Goal: Use online tool/utility: Utilize a website feature to perform a specific function

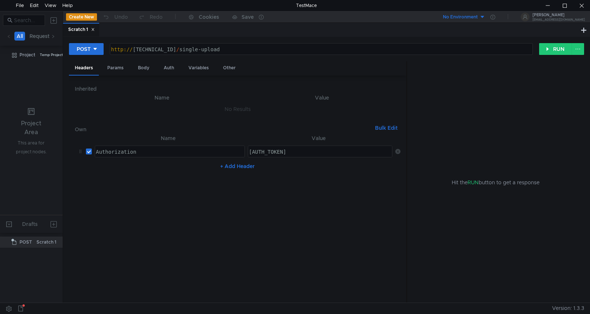
drag, startPoint x: 397, startPoint y: 150, endPoint x: 246, endPoint y: 168, distance: 151.9
click at [396, 150] on icon at bounding box center [397, 151] width 5 height 5
click at [236, 160] on button "+ Add Header" at bounding box center [237, 162] width 41 height 9
click at [104, 154] on div at bounding box center [168, 159] width 149 height 21
click at [141, 69] on div "Body" at bounding box center [143, 68] width 23 height 14
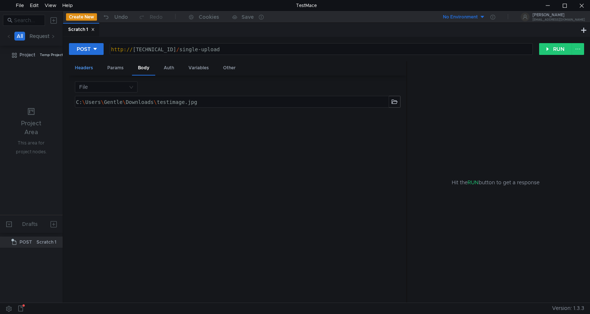
click at [85, 65] on div "Headers" at bounding box center [84, 68] width 30 height 14
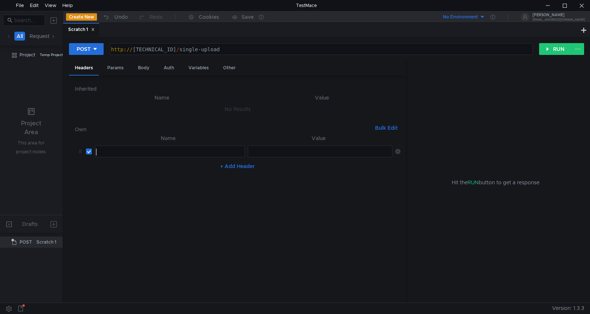
drag, startPoint x: 113, startPoint y: 150, endPoint x: 115, endPoint y: 172, distance: 22.5
click at [112, 150] on div at bounding box center [168, 159] width 149 height 21
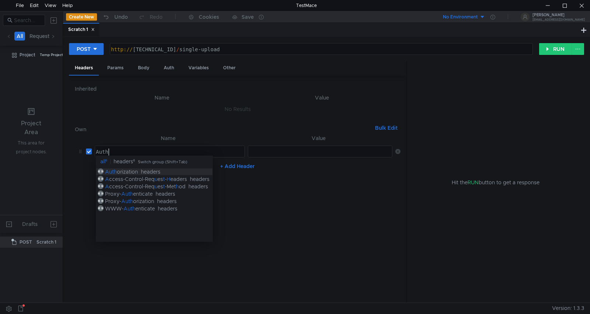
scroll to position [0, 0]
type textarea "Auth"
click at [118, 172] on div "orization" at bounding box center [127, 171] width 21 height 7
click at [262, 156] on div at bounding box center [319, 159] width 145 height 21
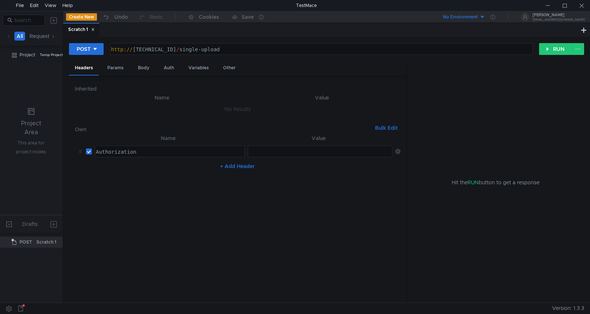
click at [86, 201] on nz-table "Name Value Auth Authorization ההההההההההההההההההההההההההההההההההההההההההההההההה…" at bounding box center [238, 215] width 326 height 163
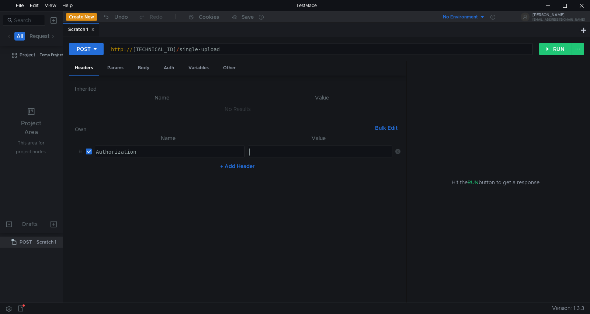
drag, startPoint x: 255, startPoint y: 152, endPoint x: 252, endPoint y: 154, distance: 4.0
click at [255, 152] on div at bounding box center [319, 159] width 145 height 21
type textarea "Bearer"
paste textarea
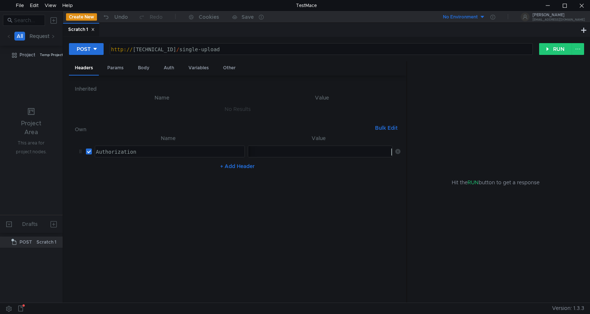
scroll to position [0, 0]
drag, startPoint x: 265, startPoint y: 242, endPoint x: 239, endPoint y: 226, distance: 30.5
click at [253, 238] on nz-table "Name Value Auth Authorization ההההההההההההההההההההההההההההההההההההההההההההההההה…" at bounding box center [238, 215] width 326 height 163
click at [147, 69] on div "Body" at bounding box center [143, 68] width 23 height 14
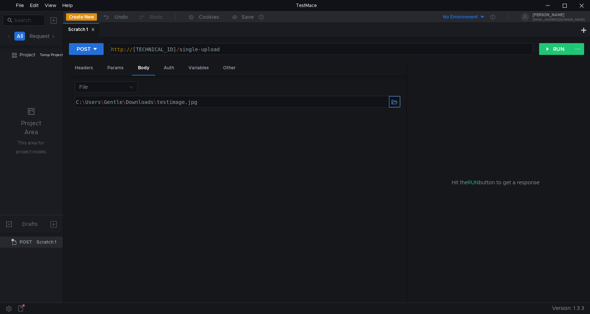
click at [396, 103] on button "button" at bounding box center [394, 101] width 11 height 11
click at [256, 169] on div "C: \ Users \ Gentle \ Downloads \ image2.jpg הההההההההההההההההההההההההההההההההה…" at bounding box center [238, 196] width 326 height 202
click at [88, 66] on div "Headers" at bounding box center [84, 68] width 30 height 14
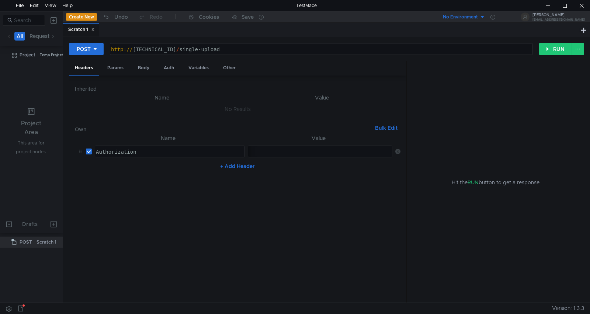
click at [299, 93] on h6 "Inherited" at bounding box center [238, 88] width 326 height 9
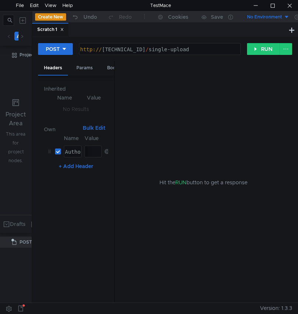
click at [253, 109] on div "Hit the RUN button to get a response" at bounding box center [203, 182] width 159 height 242
click at [251, 52] on button "RUN" at bounding box center [263, 49] width 33 height 12
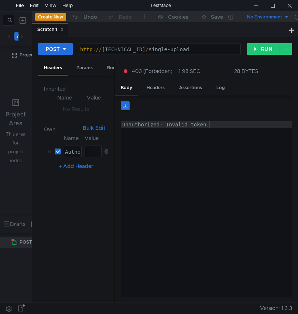
click at [190, 216] on div "Unauthorized: Invalid token." at bounding box center [206, 216] width 171 height 190
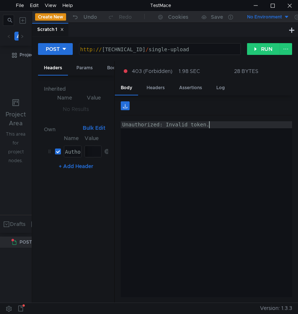
type textarea "Unauthorized: Invalid token."
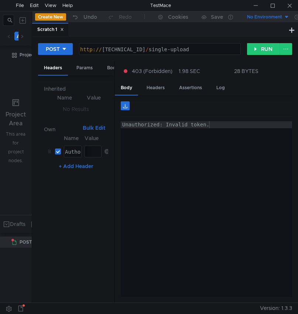
click at [255, 159] on div "Unauthorized: Invalid token." at bounding box center [206, 216] width 171 height 190
click at [248, 180] on div "Unauthorized: Invalid token." at bounding box center [206, 216] width 171 height 190
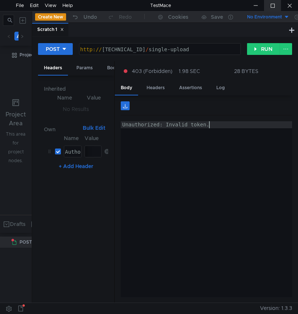
click at [270, 7] on div at bounding box center [272, 5] width 17 height 11
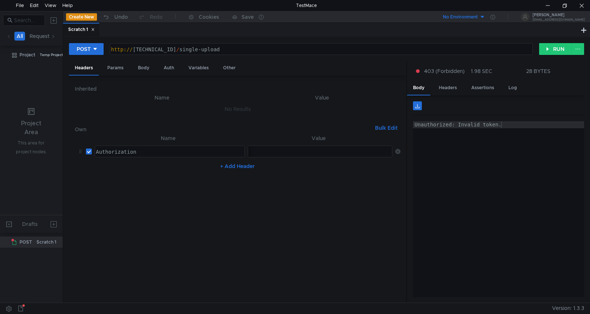
click at [398, 153] on icon at bounding box center [397, 151] width 5 height 5
click at [234, 162] on button "+ Add Header" at bounding box center [237, 162] width 41 height 9
click at [98, 146] on div at bounding box center [95, 146] width 3 height 0
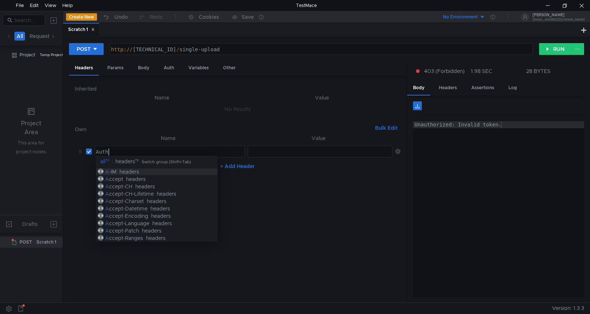
scroll to position [0, 0]
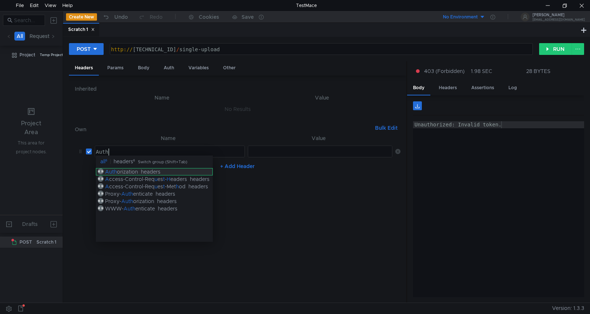
type textarea "Auth"
click at [174, 172] on div "Auth orization headers" at bounding box center [154, 171] width 117 height 7
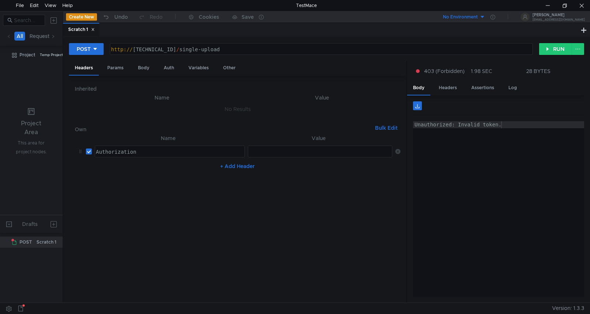
click at [261, 146] on div "ההההההההההההההההההההההההההההההההההההההההההההההההההההההההההההההההההההההההההההההה…" at bounding box center [320, 152] width 145 height 12
click at [261, 149] on div at bounding box center [319, 159] width 145 height 21
type textarea "Bearer"
paste textarea
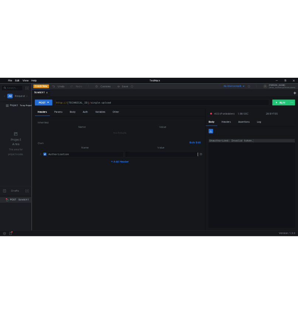
scroll to position [0, 0]
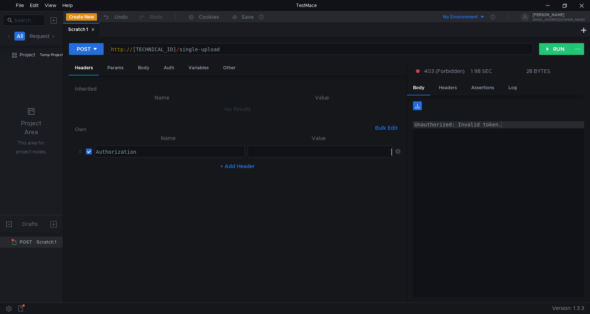
click at [453, 209] on div "Unauthorized: Invalid token." at bounding box center [498, 216] width 171 height 190
click at [555, 50] on button "RUN" at bounding box center [555, 49] width 33 height 12
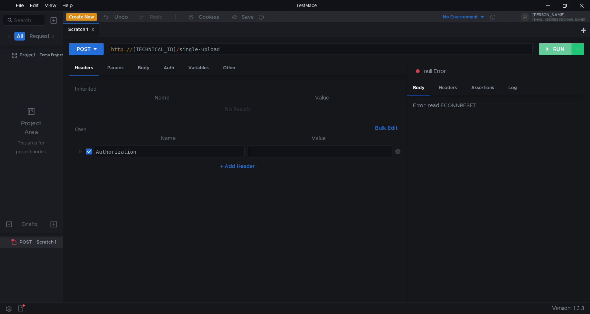
click at [554, 49] on button "RUN" at bounding box center [555, 49] width 33 height 12
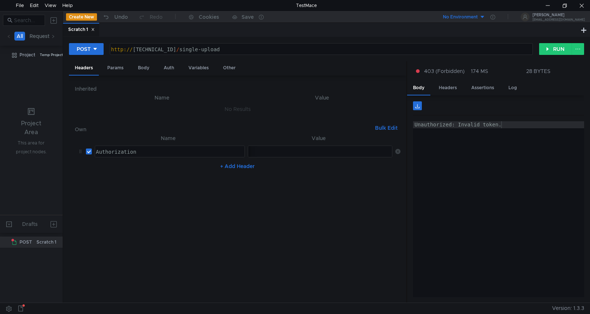
type textarea "Unauthorized: Invalid token."
click at [480, 182] on div "Unauthorized: Invalid token." at bounding box center [498, 216] width 171 height 190
click at [561, 4] on div at bounding box center [564, 5] width 17 height 11
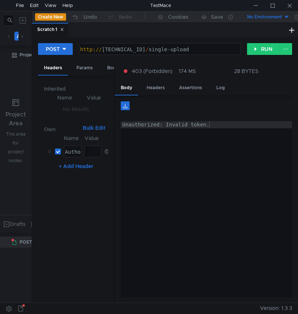
scroll to position [0, 0]
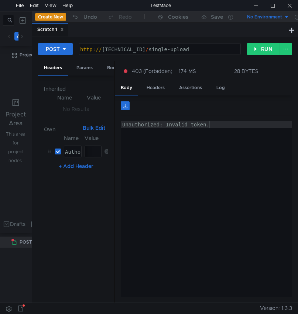
scroll to position [0, 0]
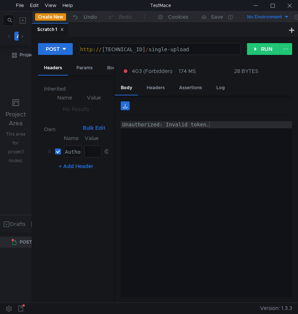
scroll to position [0, 0]
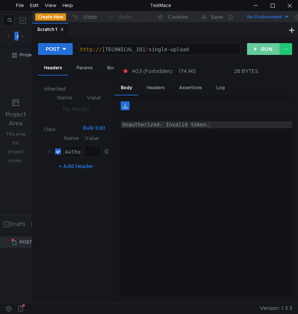
click at [267, 51] on button "RUN" at bounding box center [263, 49] width 33 height 12
click at [257, 50] on button "RUN" at bounding box center [263, 49] width 33 height 12
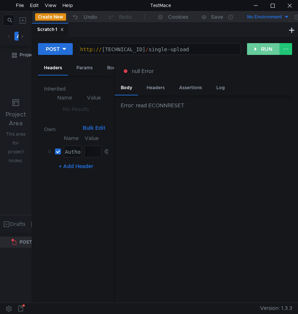
click at [255, 52] on button "RUN" at bounding box center [263, 49] width 33 height 12
click at [256, 51] on button "RUN" at bounding box center [263, 49] width 33 height 12
click at [266, 49] on button "RUN" at bounding box center [263, 49] width 33 height 12
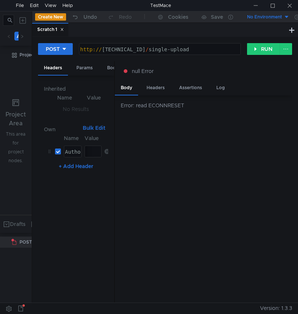
scroll to position [0, 0]
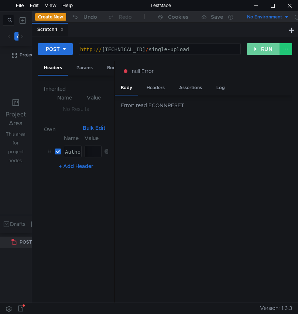
click at [255, 48] on button "RUN" at bounding box center [263, 49] width 33 height 12
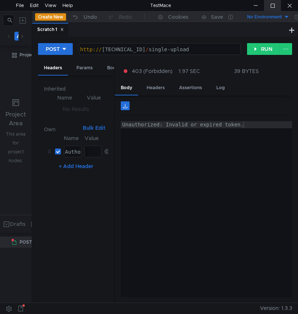
click at [273, 1] on div at bounding box center [272, 5] width 17 height 11
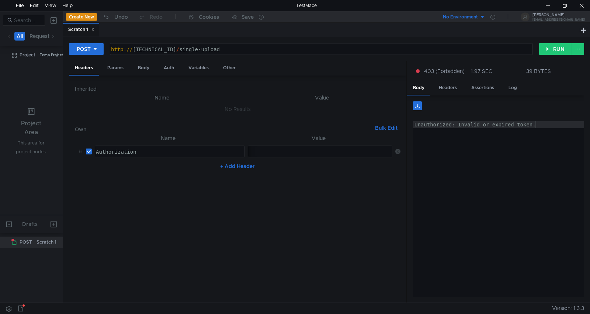
drag, startPoint x: 396, startPoint y: 151, endPoint x: 277, endPoint y: 247, distance: 153.7
click at [297, 151] on icon at bounding box center [397, 151] width 5 height 5
click at [243, 171] on nz-table "Name Value No Results + Add Header" at bounding box center [238, 215] width 326 height 163
click at [242, 164] on button "+ Add Header" at bounding box center [237, 162] width 41 height 9
click at [149, 146] on div at bounding box center [169, 151] width 149 height 11
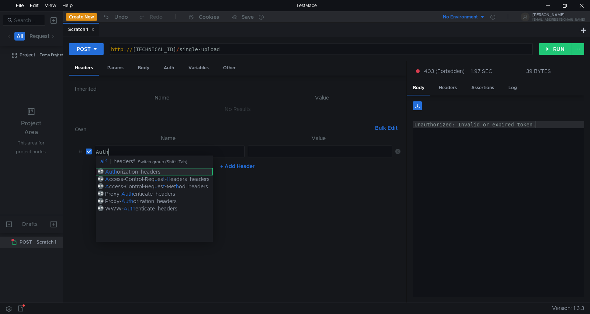
type textarea "Auth"
click at [160, 171] on div "headers" at bounding box center [151, 171] width 20 height 7
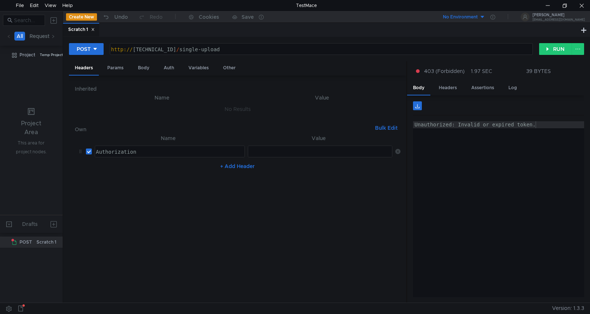
click at [265, 152] on div at bounding box center [319, 159] width 145 height 21
type textarea "Bearer"
paste textarea
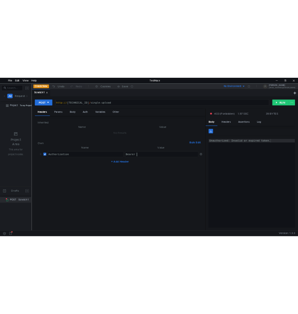
scroll to position [0, 0]
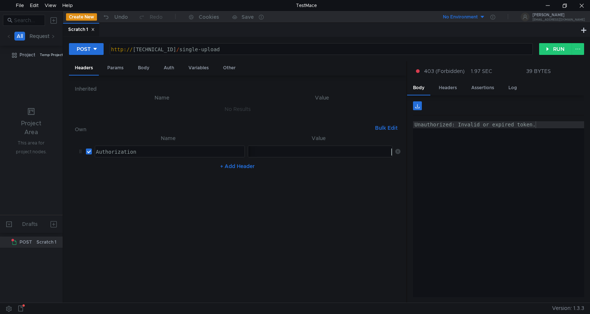
type textarea "Unauthorized: Invalid or expired token."
click at [297, 198] on div "Unauthorized: Invalid or expired token." at bounding box center [498, 216] width 171 height 190
drag, startPoint x: 560, startPoint y: 5, endPoint x: 276, endPoint y: 58, distance: 289.1
click at [297, 5] on div at bounding box center [564, 5] width 17 height 11
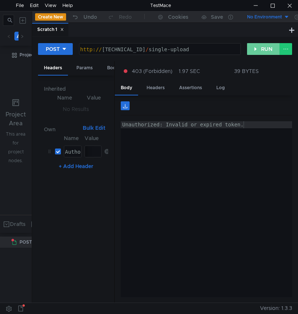
click at [266, 46] on button "RUN" at bounding box center [263, 49] width 33 height 12
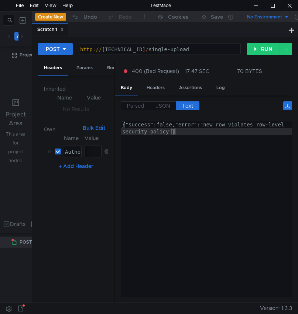
drag, startPoint x: 106, startPoint y: 153, endPoint x: 102, endPoint y: 173, distance: 21.0
click at [105, 152] on icon at bounding box center [106, 151] width 5 height 5
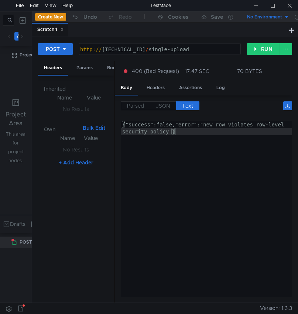
click at [231, 156] on div "{"success":false,"error":"new row violates row-level security policy"}" at bounding box center [206, 223] width 171 height 204
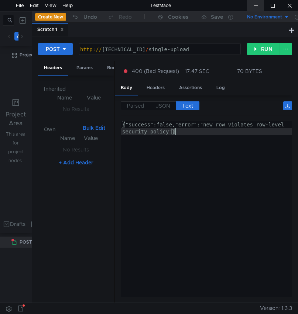
type textarea "{"success":false,"error":"new row violates row-level security policy"}"
click at [271, 2] on div at bounding box center [272, 5] width 17 height 11
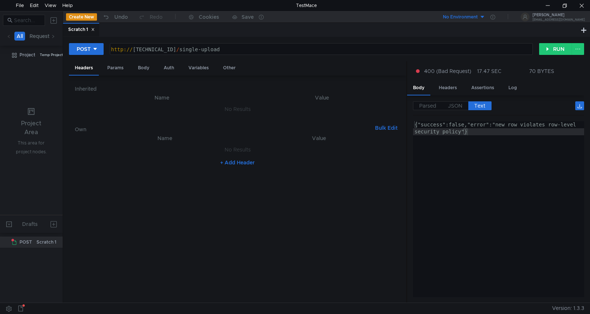
click at [239, 161] on button "+ Add Header" at bounding box center [237, 162] width 41 height 9
click at [160, 148] on div at bounding box center [169, 151] width 149 height 11
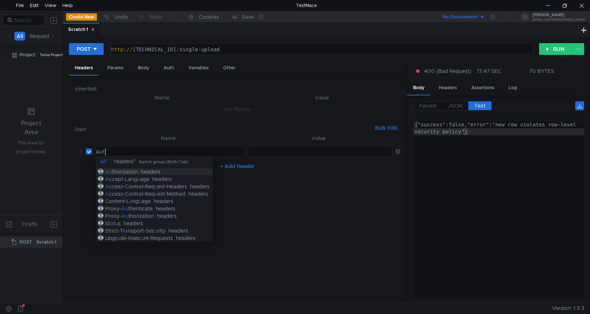
scroll to position [0, 0]
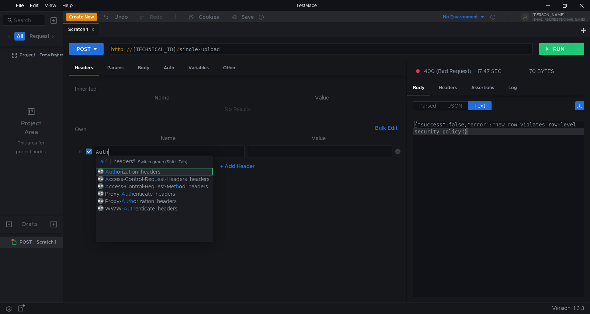
type textarea "Auth"
click at [150, 174] on div "headers" at bounding box center [151, 171] width 20 height 7
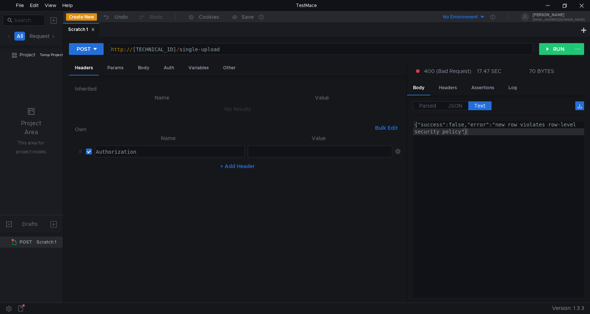
click at [297, 153] on div at bounding box center [319, 159] width 145 height 21
type textarea "Bearer"
paste textarea
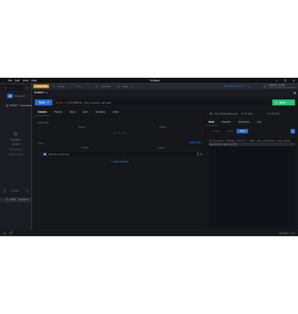
scroll to position [0, 0]
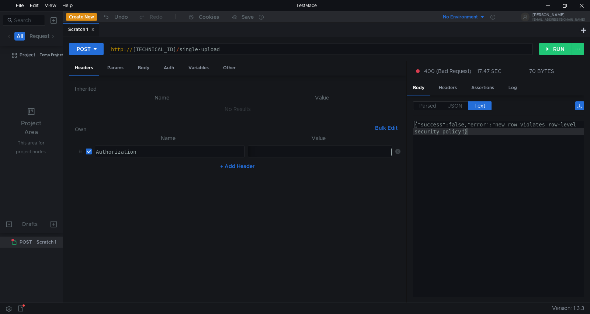
click at [297, 212] on div "{"success":false,"error":"new row violates row-level security policy"}" at bounding box center [498, 223] width 171 height 204
click at [297, 4] on div at bounding box center [564, 5] width 17 height 11
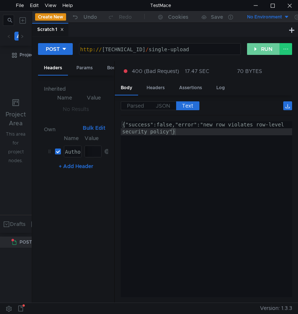
click at [249, 49] on button "RUN" at bounding box center [263, 49] width 33 height 12
click at [253, 4] on div at bounding box center [255, 5] width 17 height 11
